Goal: Find specific page/section: Find specific page/section

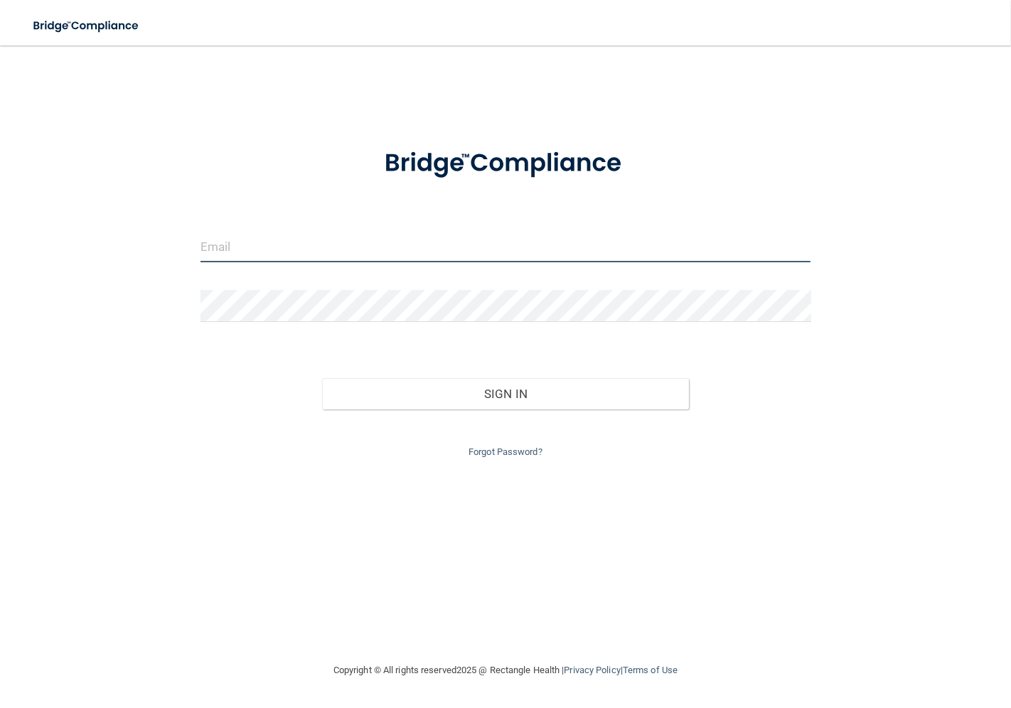
click at [219, 233] on input "email" at bounding box center [505, 246] width 611 height 32
click at [267, 256] on input "email" at bounding box center [505, 246] width 611 height 32
type input "[EMAIL_ADDRESS][DOMAIN_NAME]"
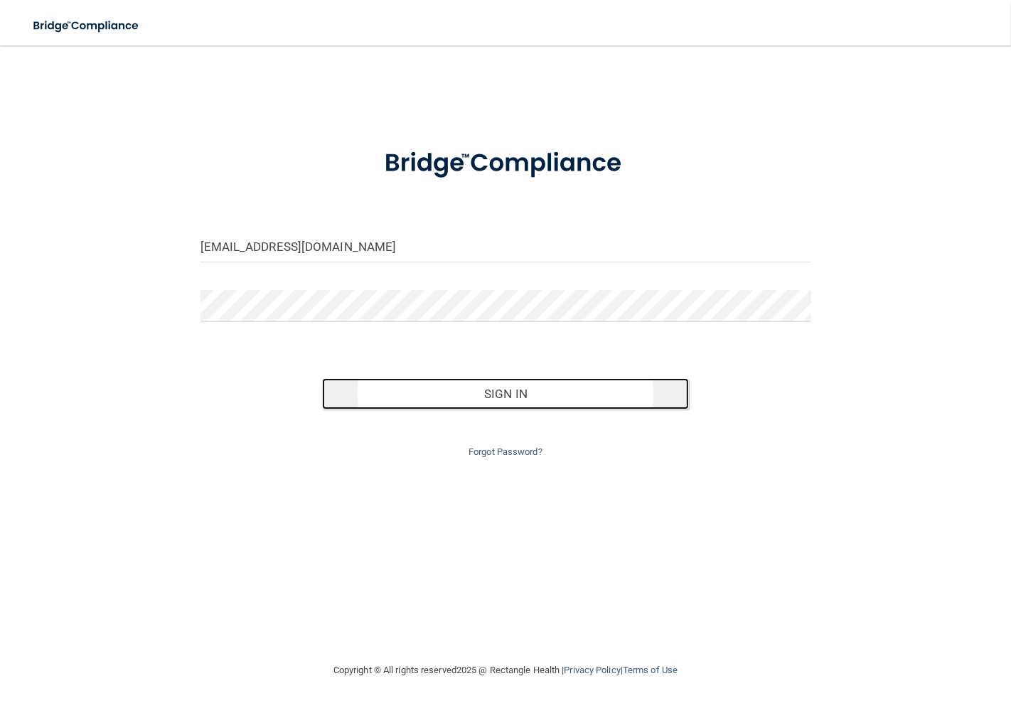
click at [458, 401] on button "Sign In" at bounding box center [505, 393] width 366 height 31
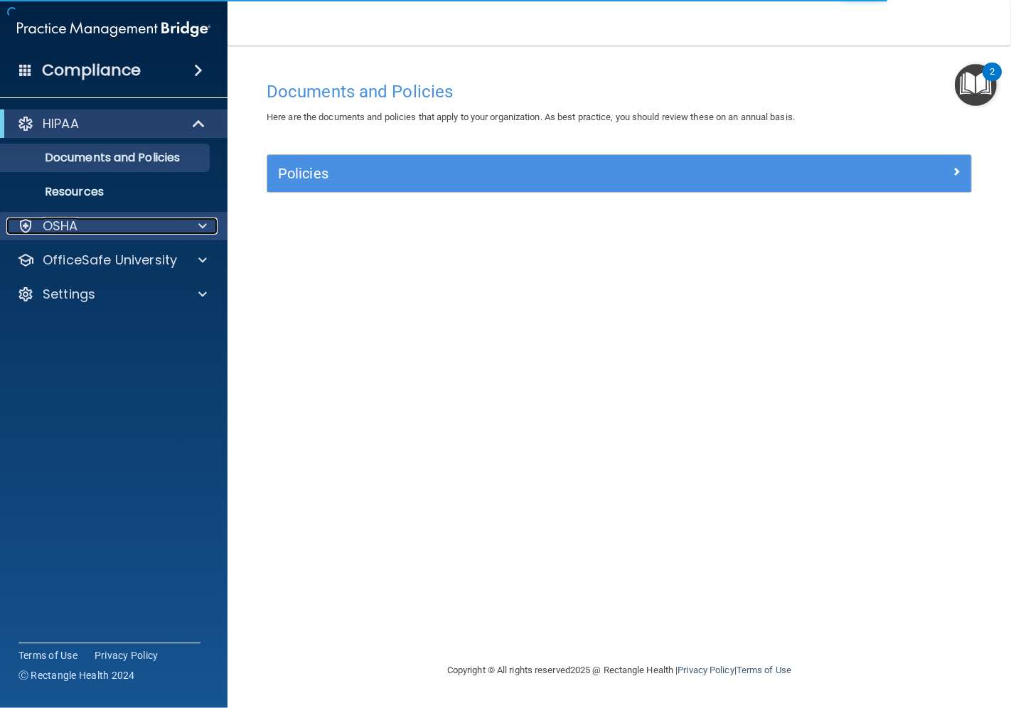
click at [72, 223] on p "OSHA" at bounding box center [61, 226] width 36 height 17
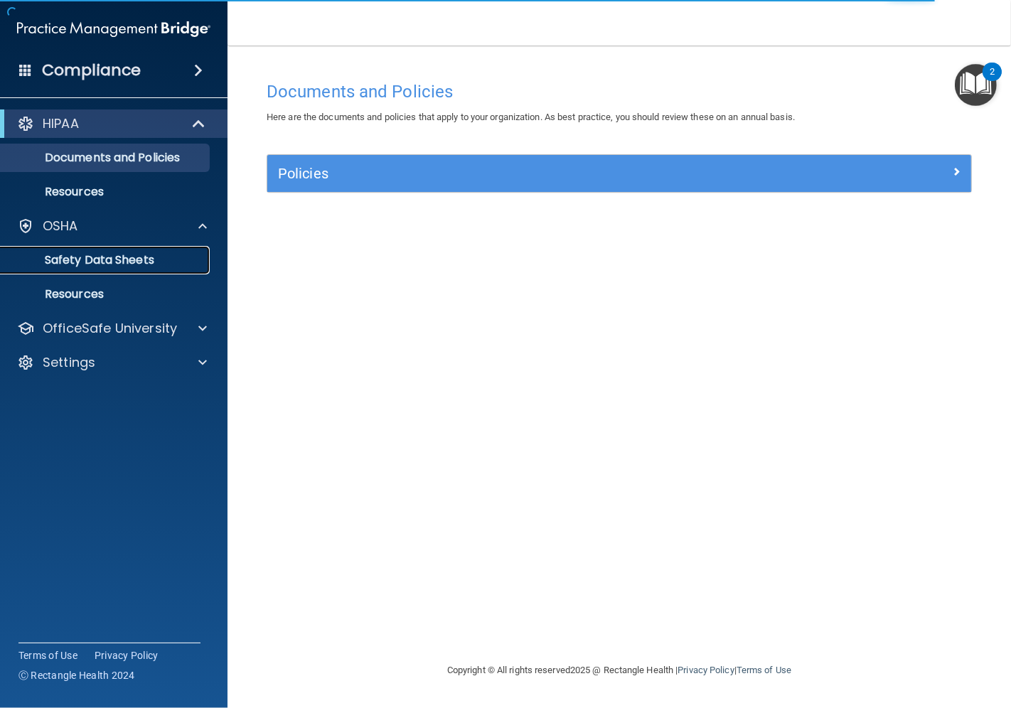
click at [102, 253] on p "Safety Data Sheets" at bounding box center [106, 260] width 194 height 14
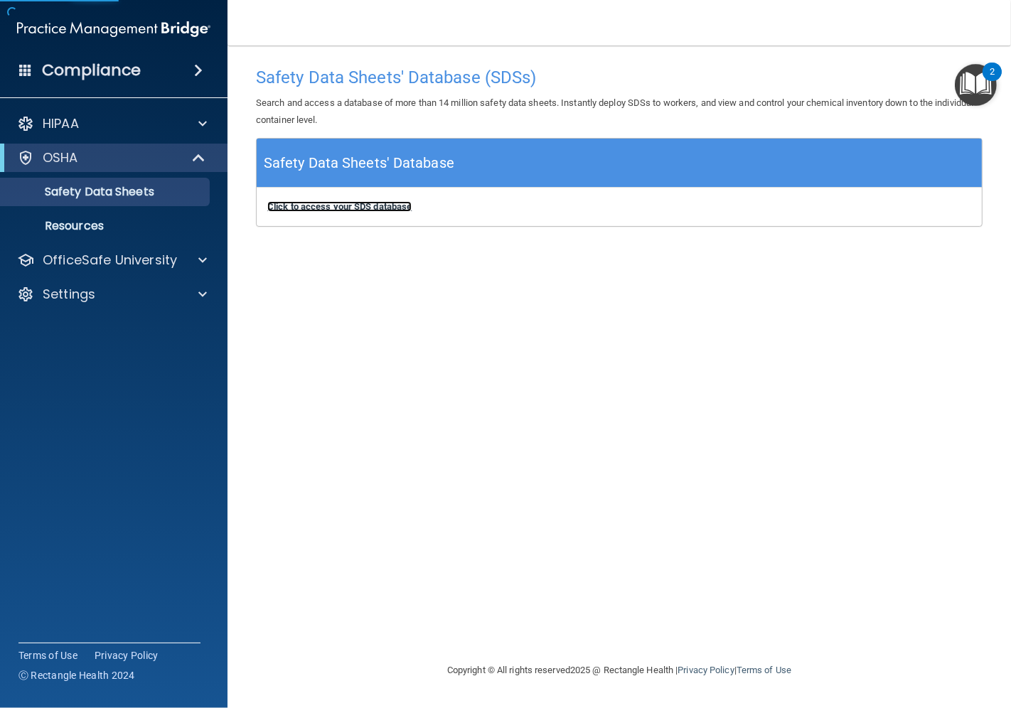
click at [325, 207] on b "Click to access your SDS database" at bounding box center [339, 206] width 144 height 11
